Goal: Information Seeking & Learning: Check status

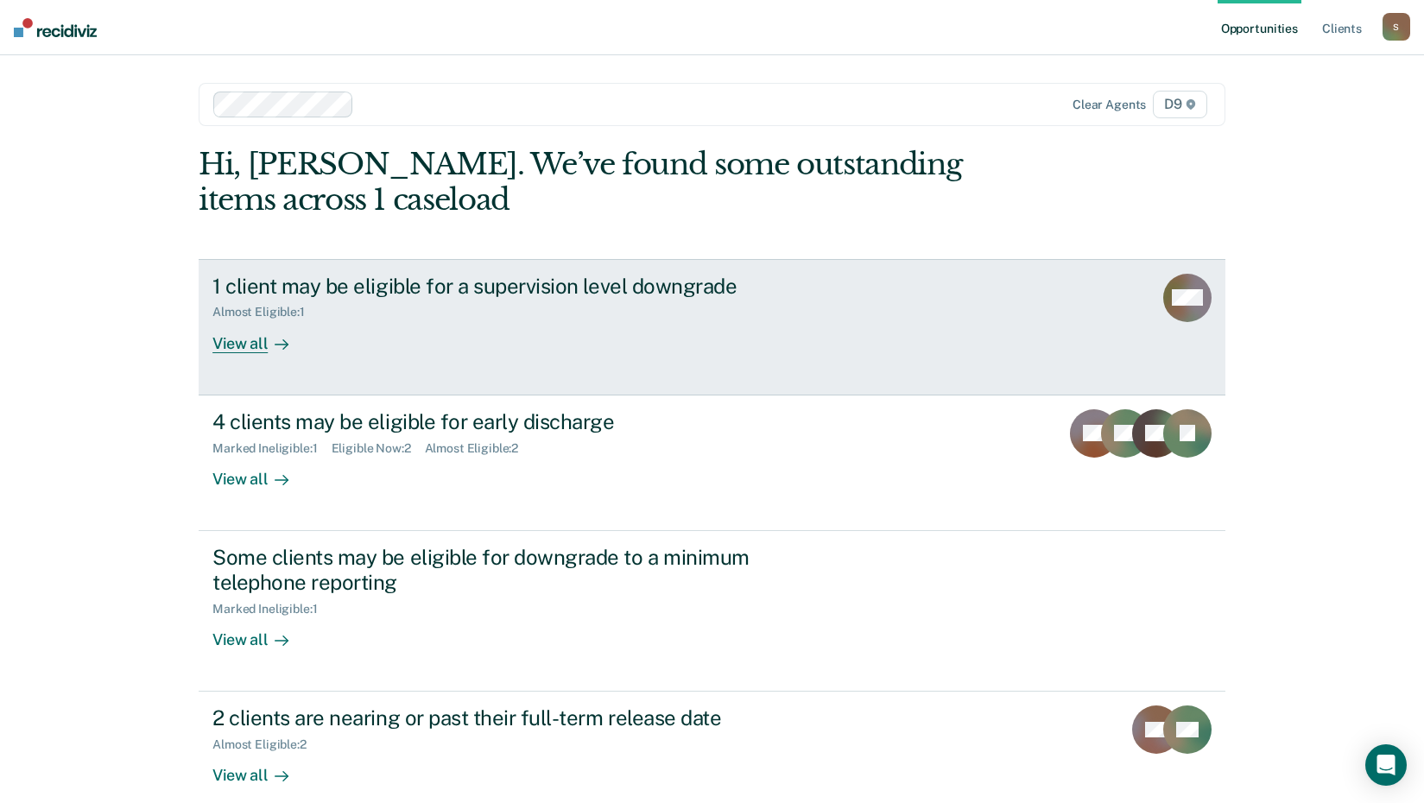
click at [232, 343] on div "View all" at bounding box center [260, 336] width 97 height 34
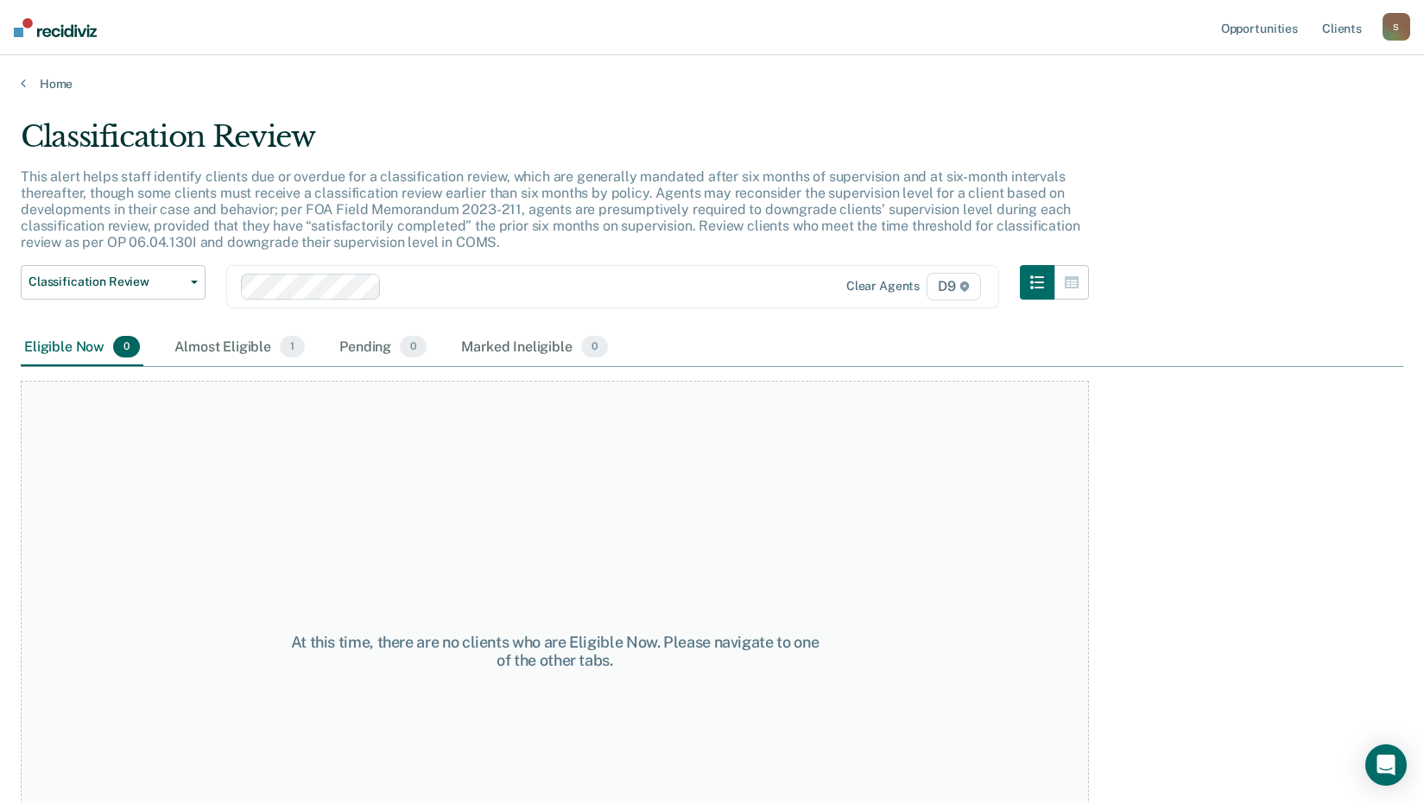
click at [85, 345] on div "Eligible Now 0" at bounding box center [82, 348] width 123 height 38
click at [27, 83] on link "Home" at bounding box center [712, 84] width 1382 height 16
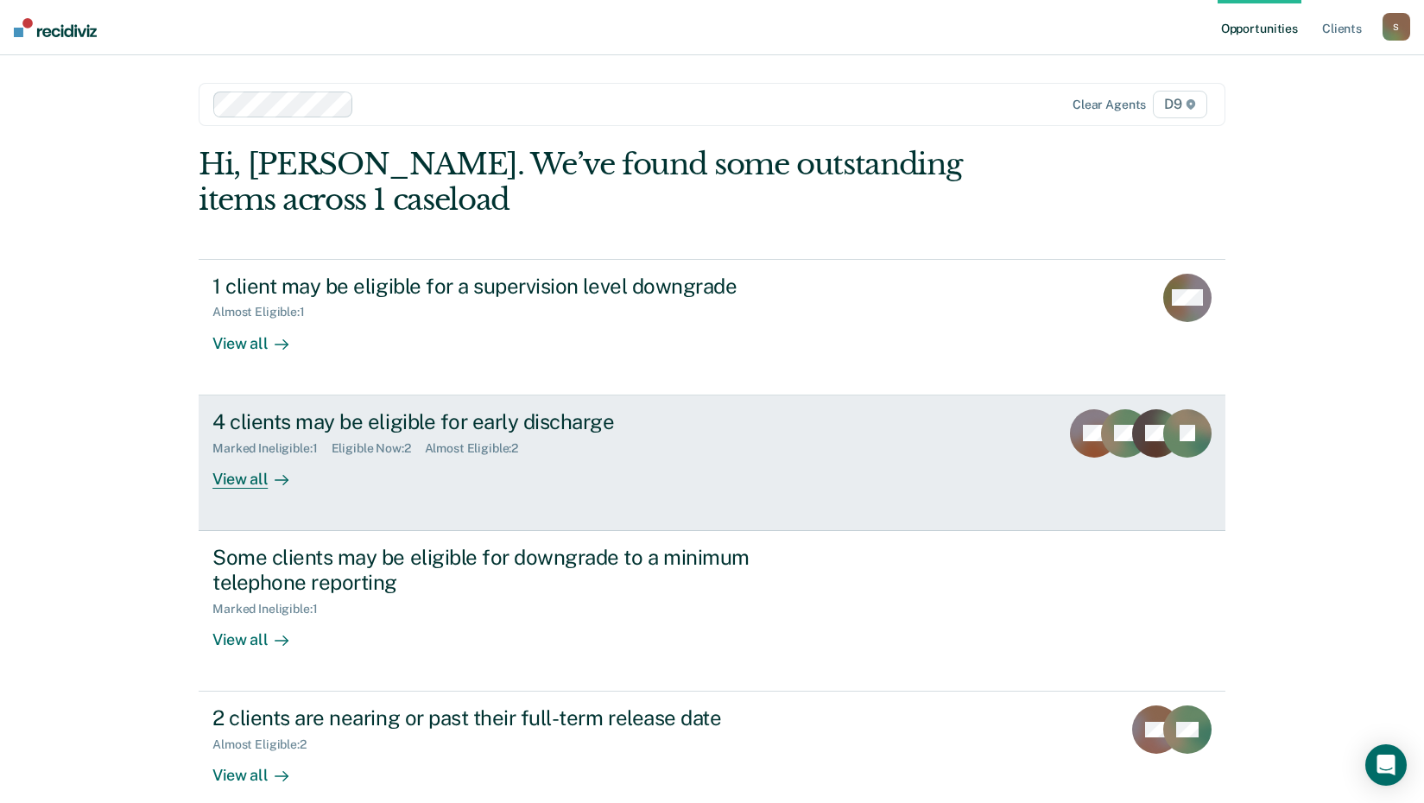
click at [218, 474] on div "View all" at bounding box center [260, 472] width 97 height 34
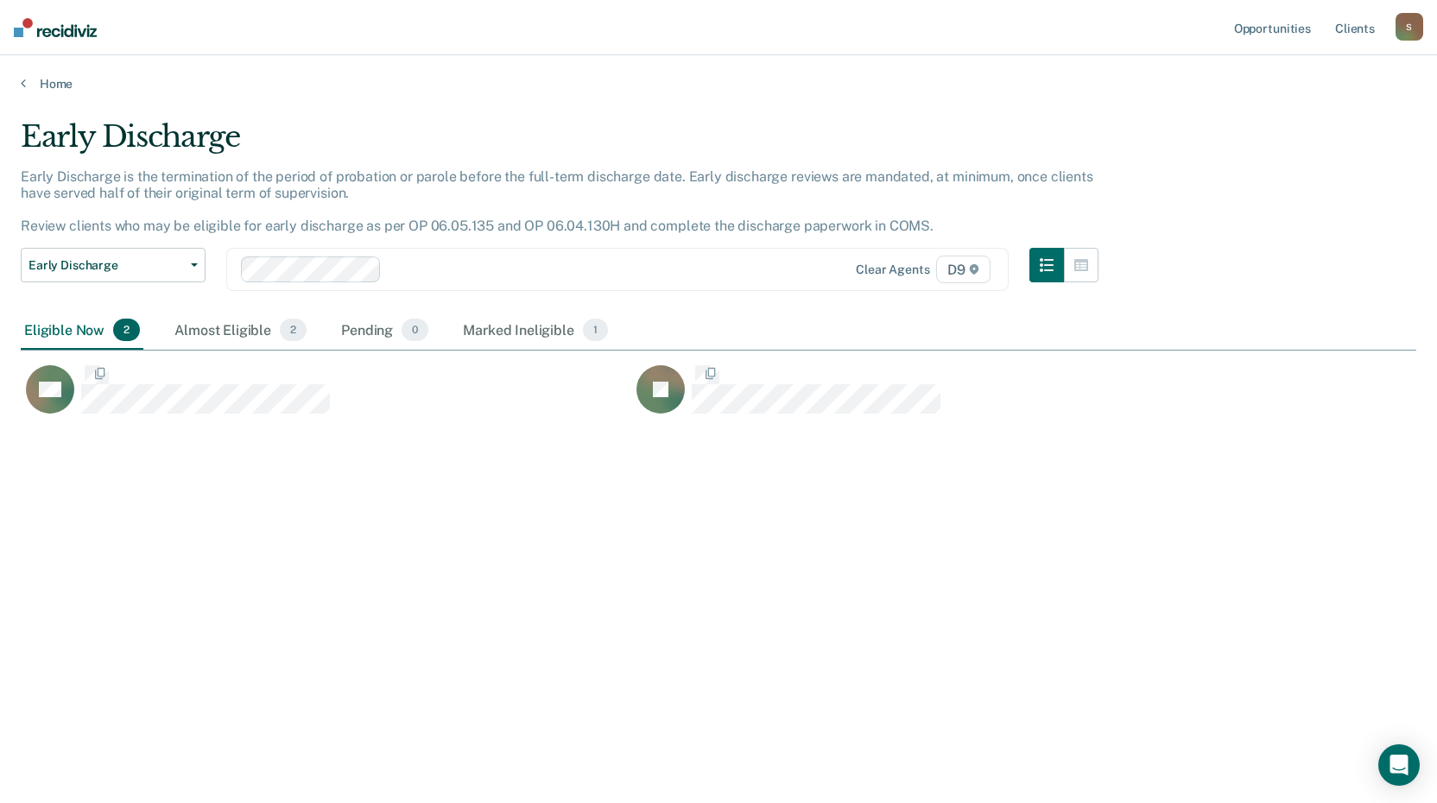
scroll to position [541, 1382]
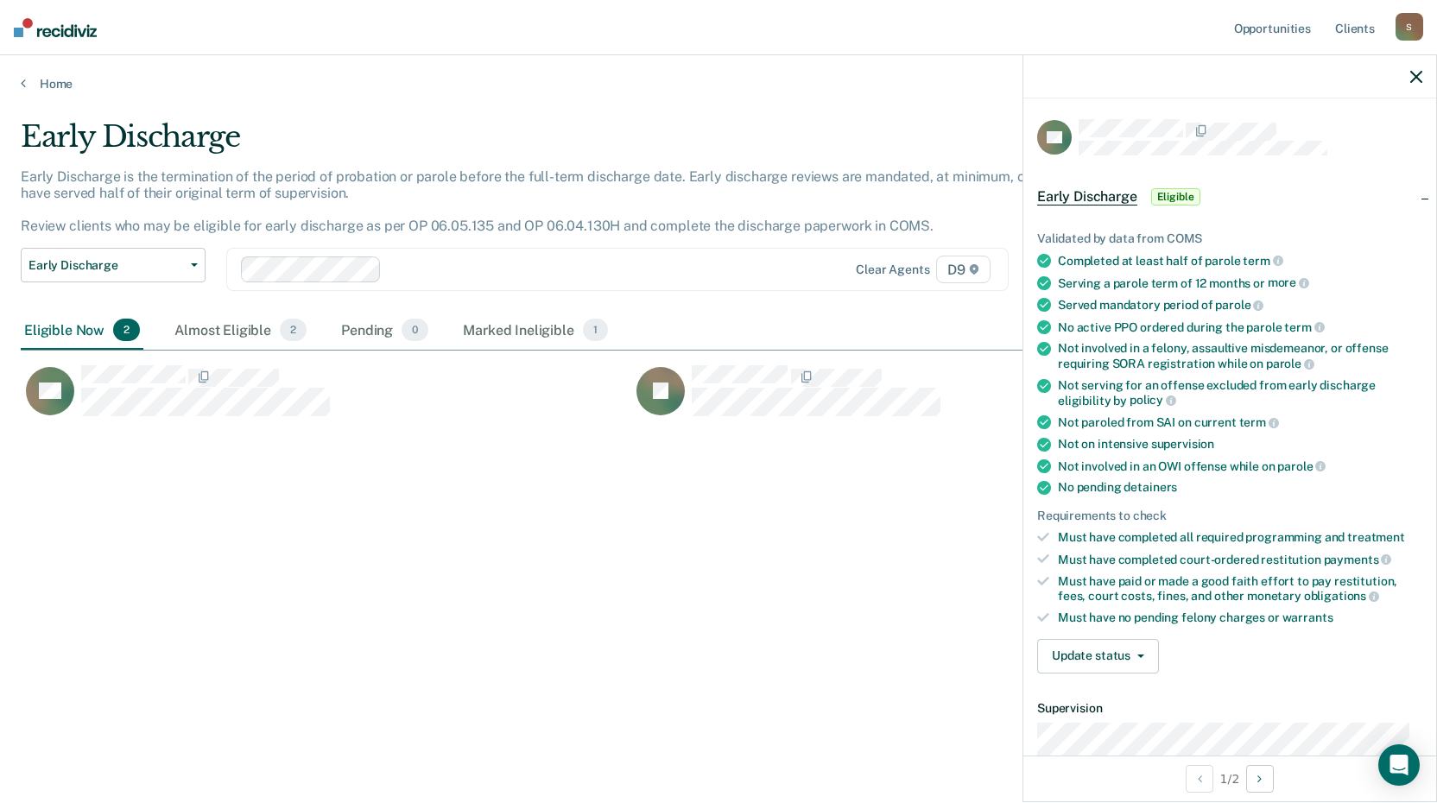
click at [1413, 76] on icon "button" at bounding box center [1416, 77] width 12 height 12
